Goal: Check status

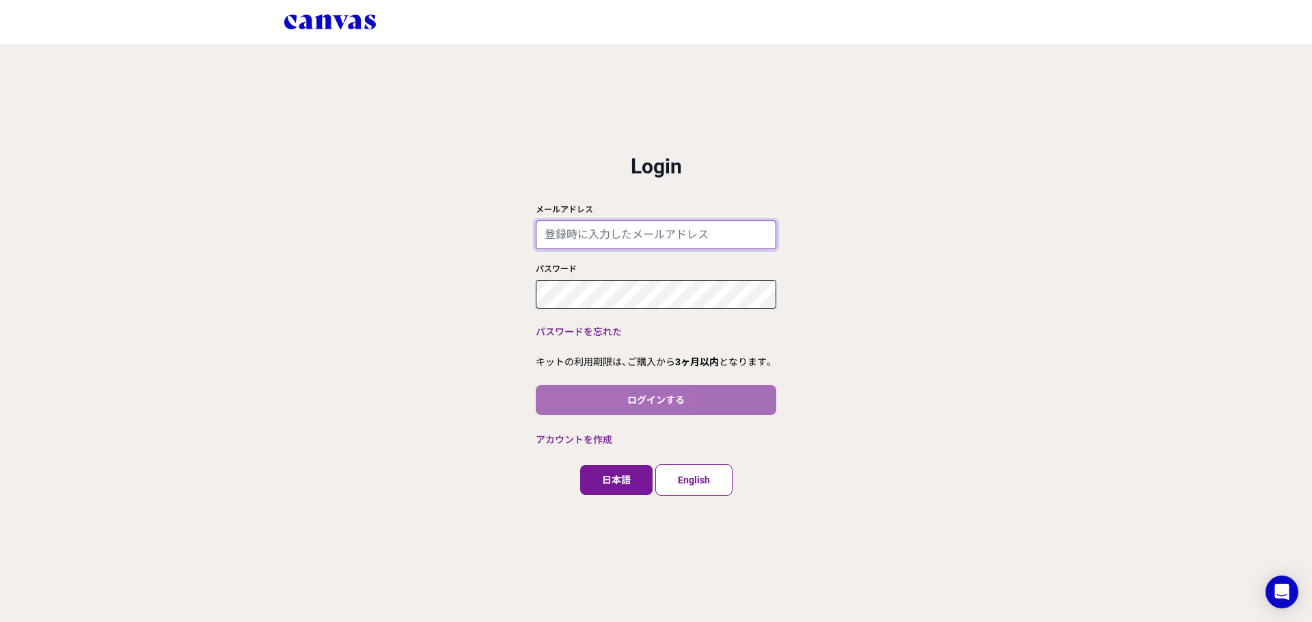
type input "[EMAIL_ADDRESS][DOMAIN_NAME]"
click at [613, 396] on button "ログインする" at bounding box center [656, 400] width 240 height 30
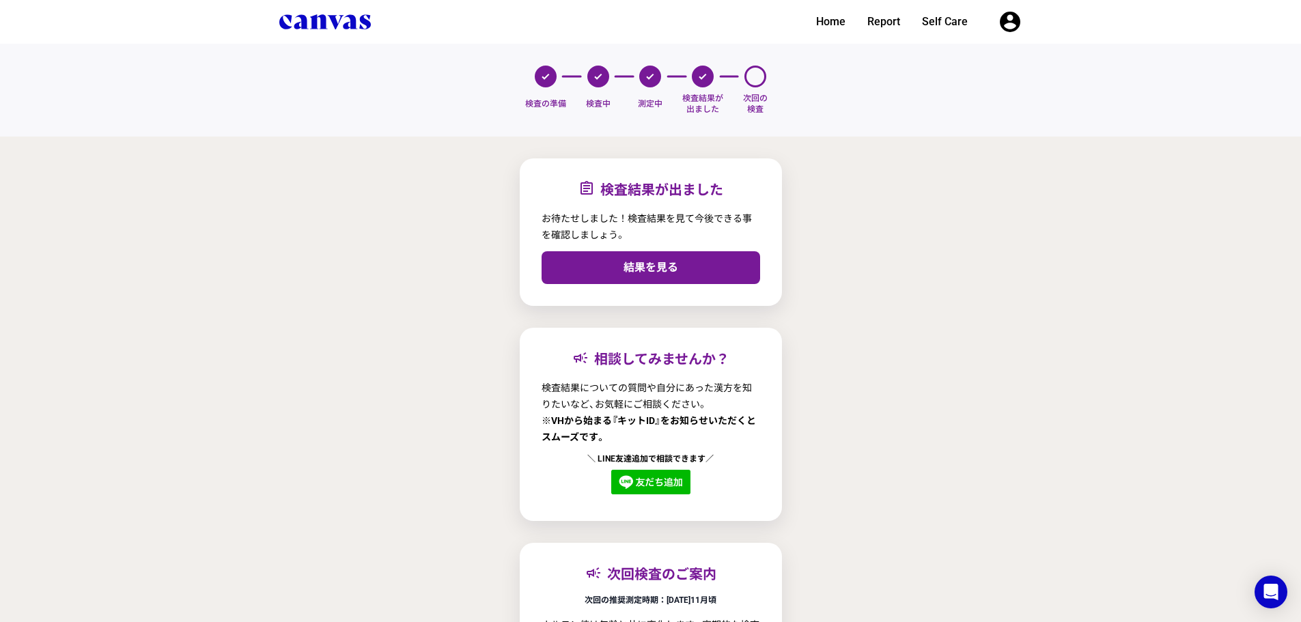
scroll to position [68, 0]
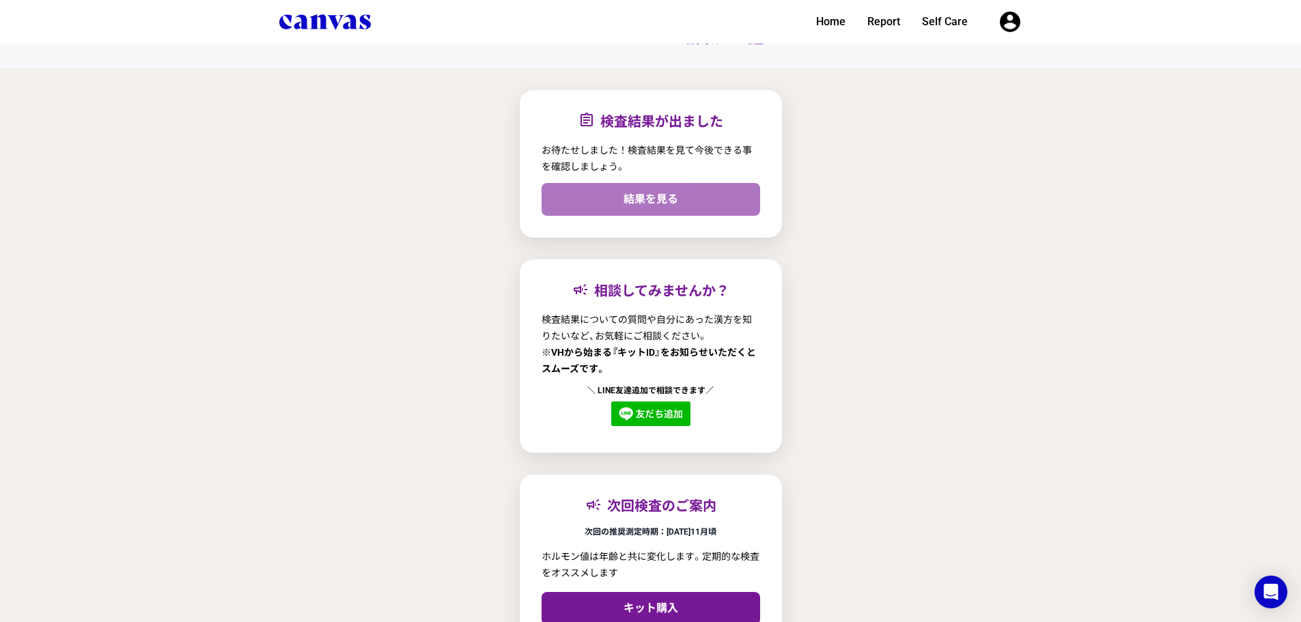
click at [601, 193] on link "結果を見る" at bounding box center [651, 199] width 219 height 33
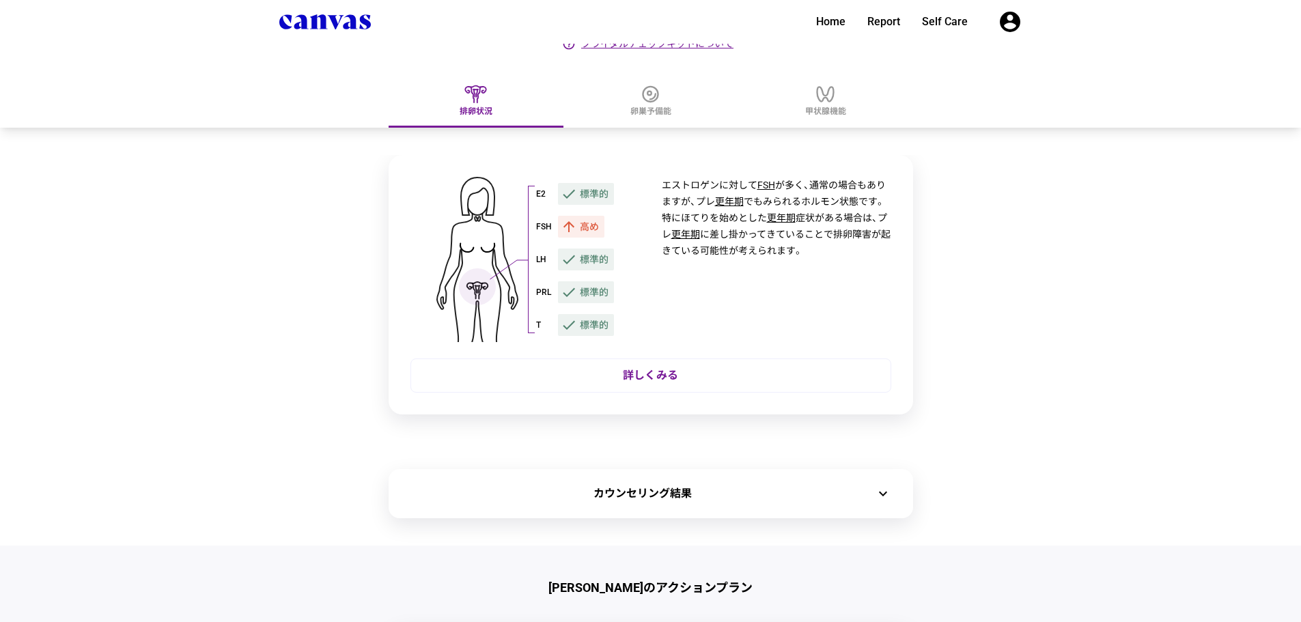
scroll to position [654, 0]
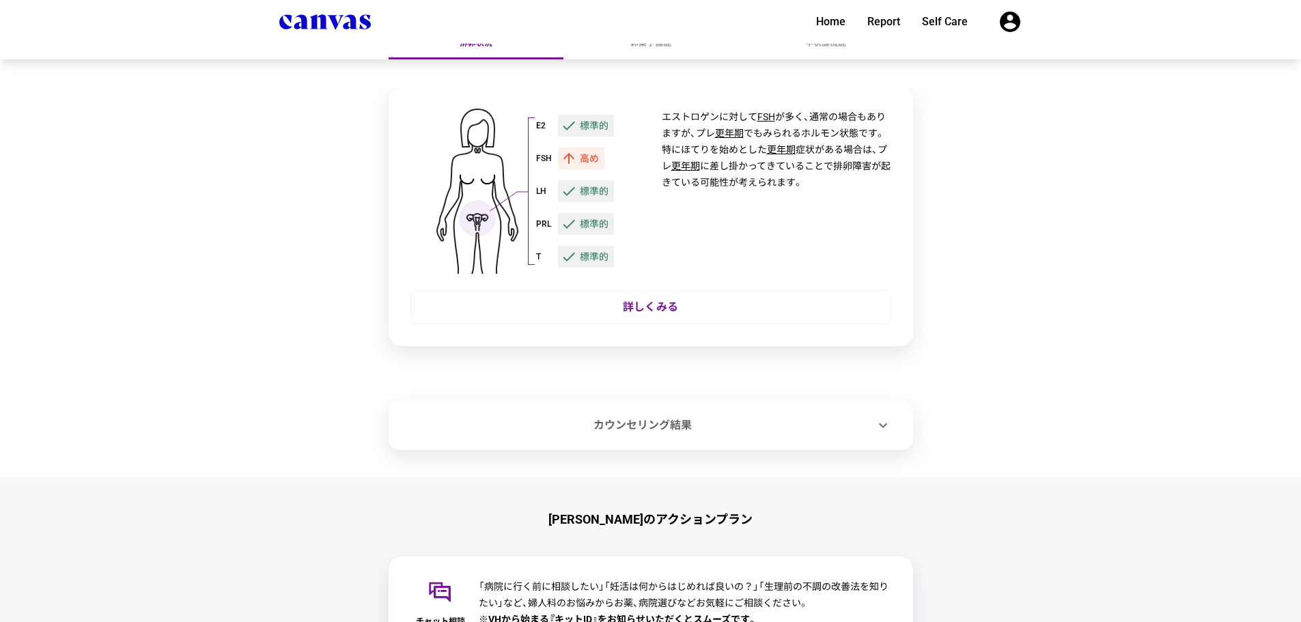
click at [663, 428] on div "カウンセリング結果" at bounding box center [643, 425] width 465 height 16
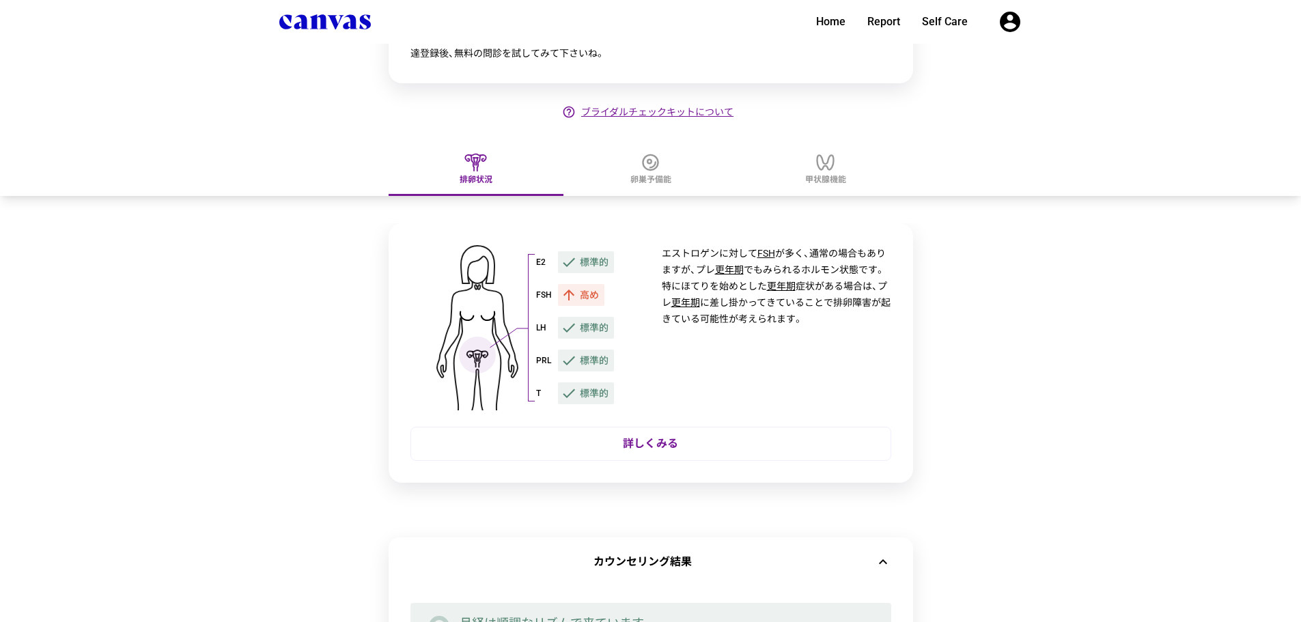
scroll to position [449, 0]
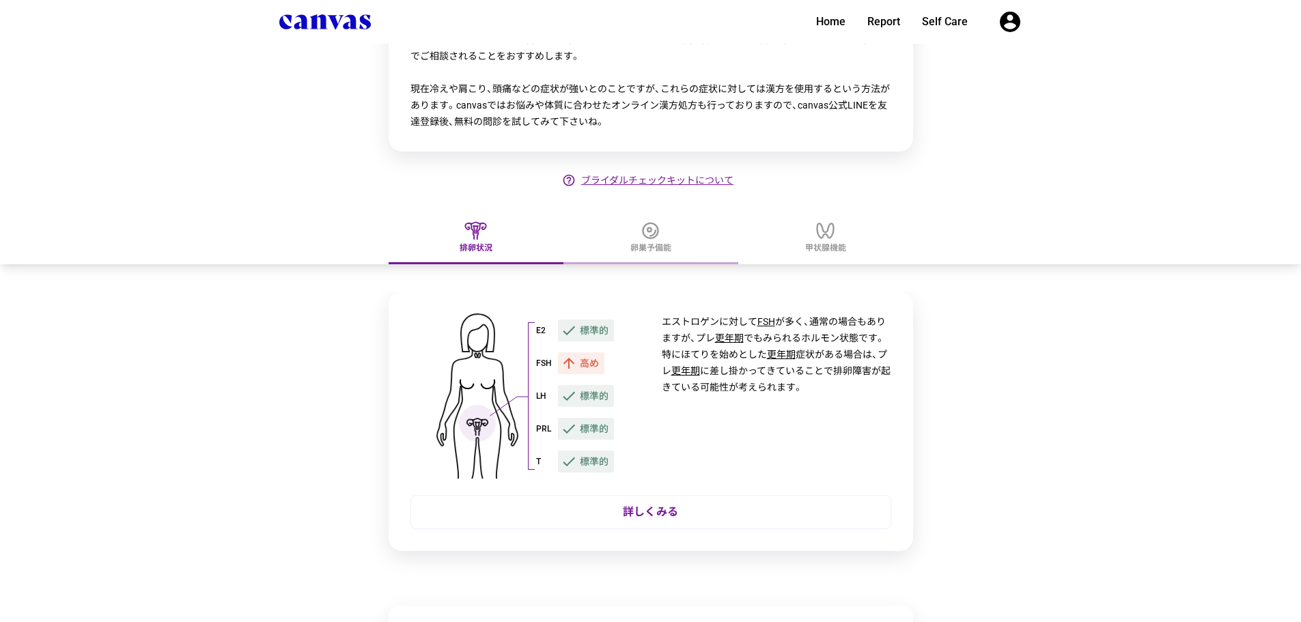
click at [654, 250] on span "卵巣予備能" at bounding box center [651, 248] width 41 height 11
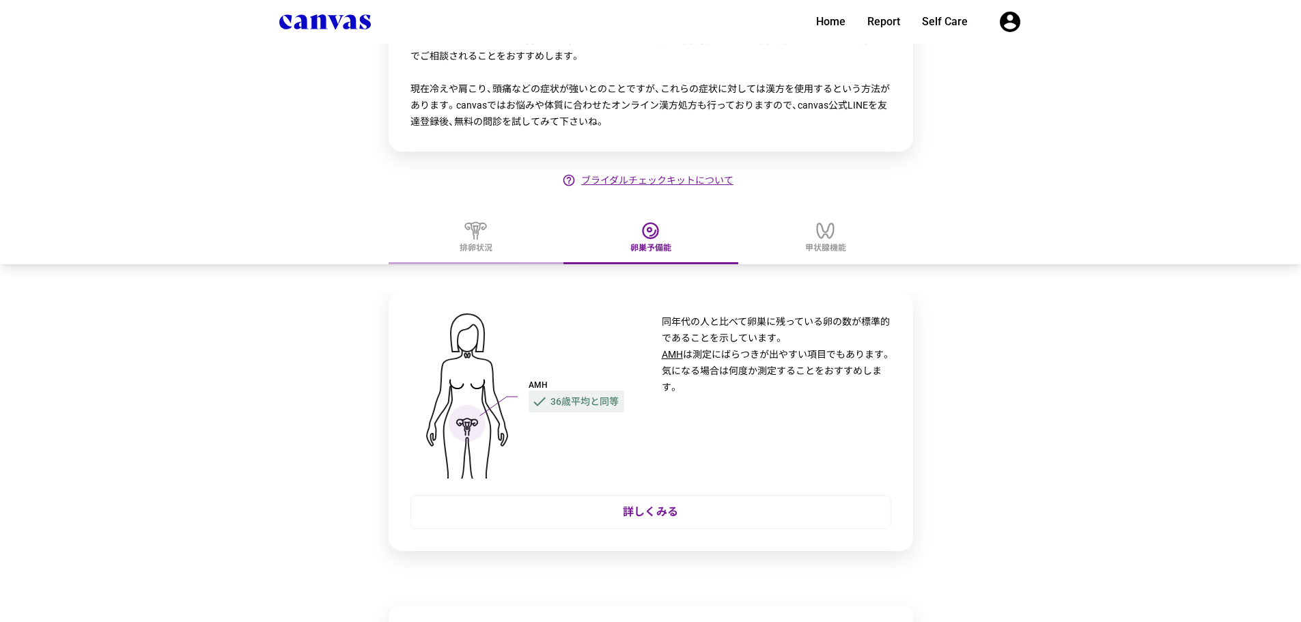
click at [497, 240] on div "排卵状況" at bounding box center [476, 236] width 175 height 55
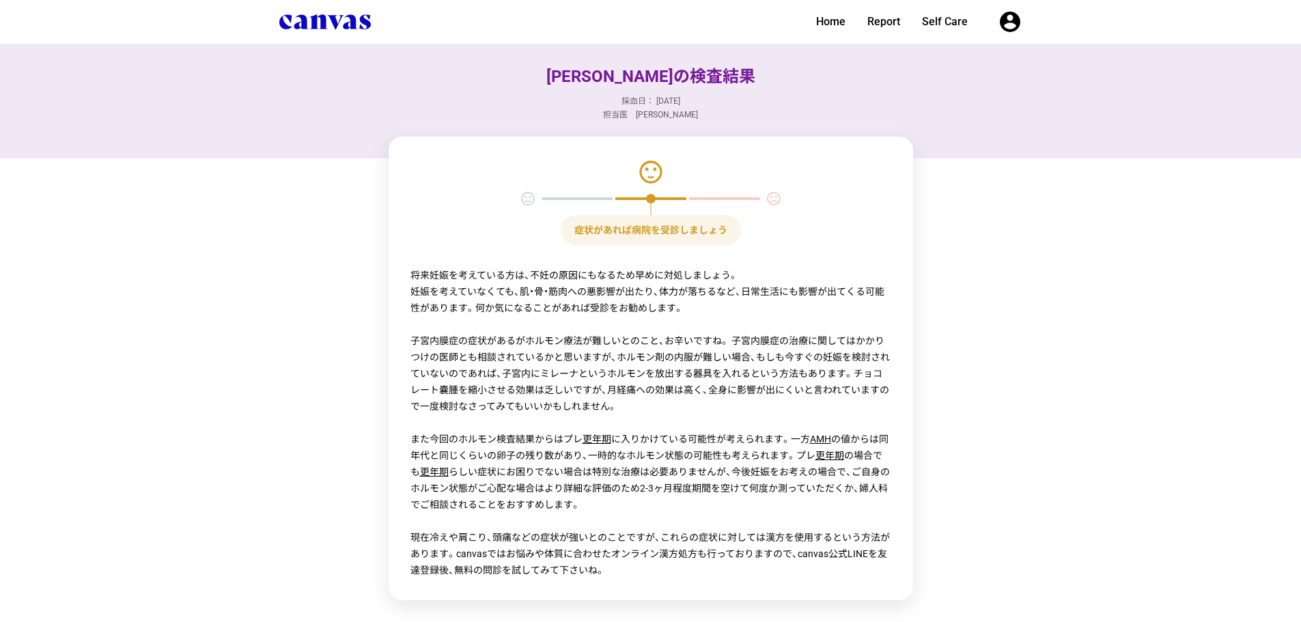
scroll to position [410, 0]
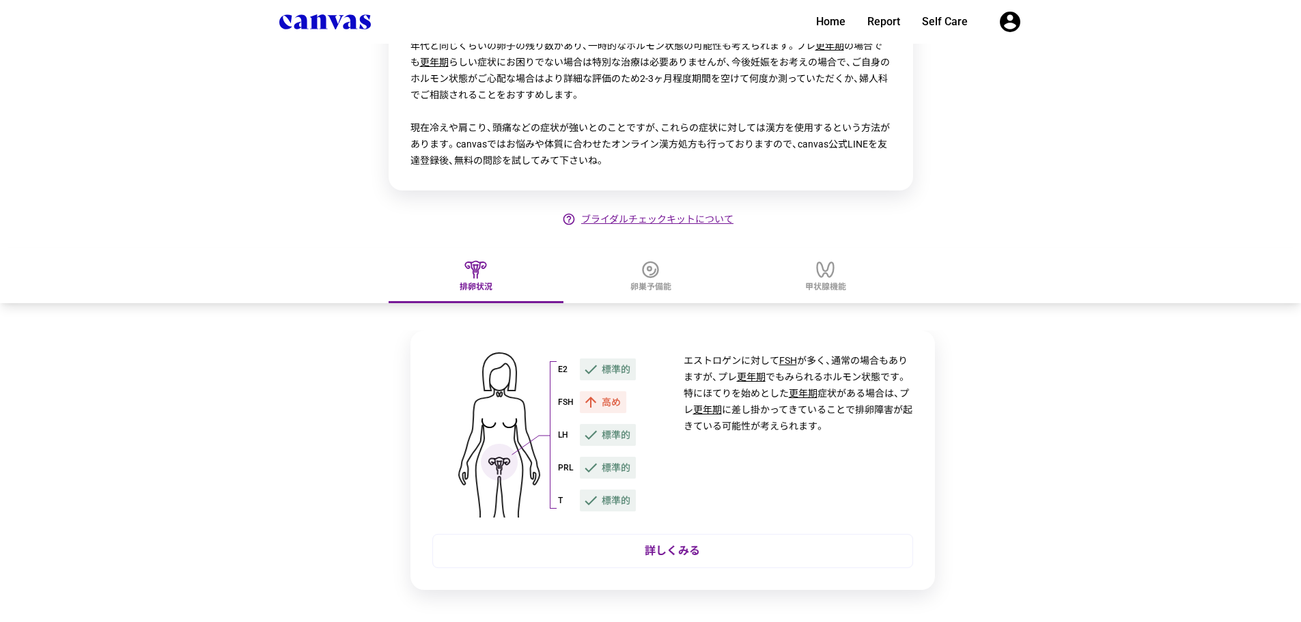
drag, startPoint x: 664, startPoint y: 359, endPoint x: 732, endPoint y: 364, distance: 67.8
click at [732, 364] on span "エストロゲンに対して" at bounding box center [732, 360] width 96 height 11
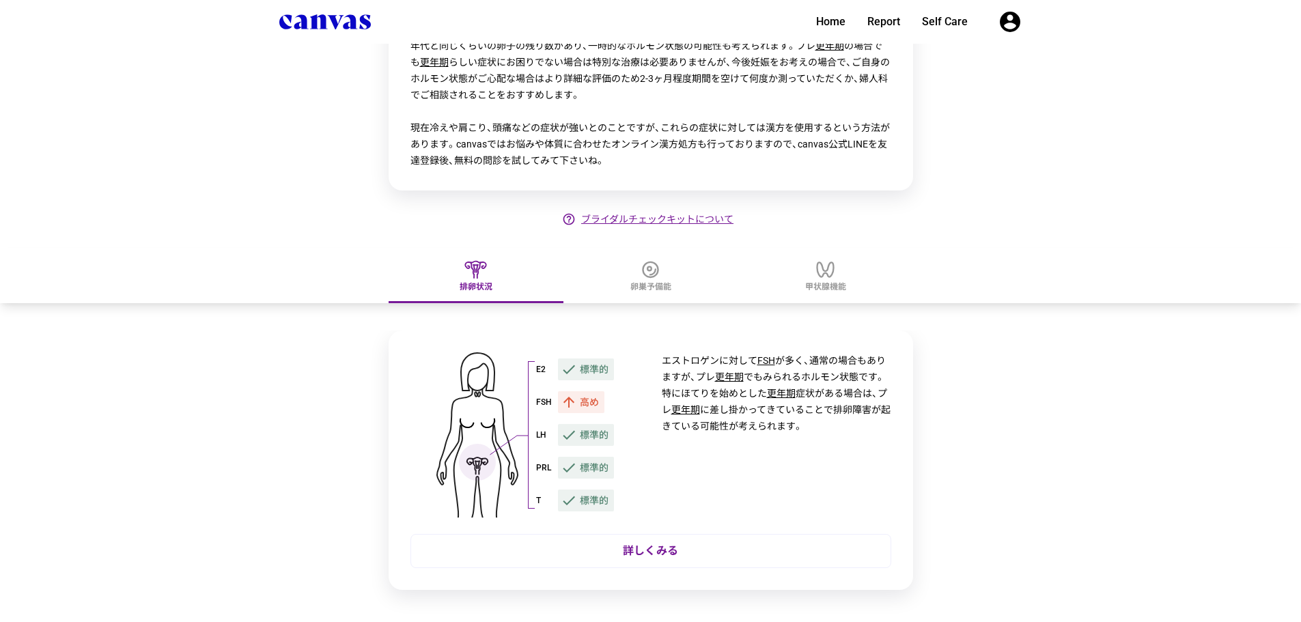
click at [1147, 448] on li "E2 check 標準的 FSH arrow_upward 高め LH check 標準的 PRL check 標準的 T check 標準的 エストロゲンに…" at bounding box center [651, 474] width 1258 height 287
